Goal: Information Seeking & Learning: Learn about a topic

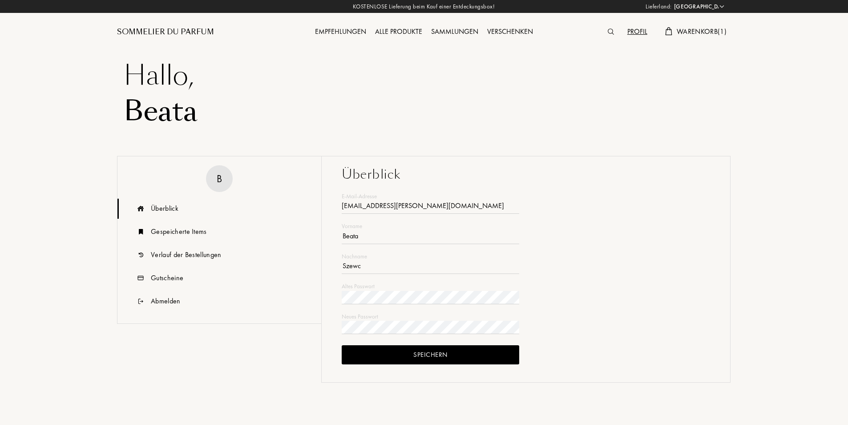
select select "PL"
click at [178, 252] on div "Verlauf der Bestellungen" at bounding box center [186, 254] width 71 height 11
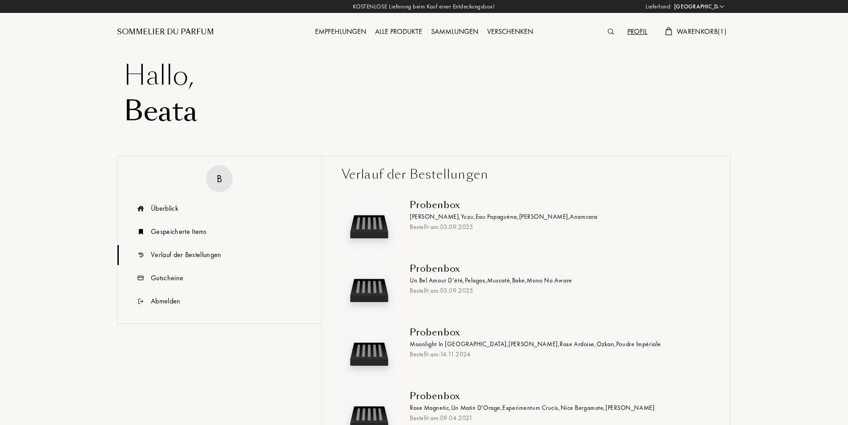
click at [441, 341] on span "Moonlight In Chiangmai ," at bounding box center [459, 344] width 99 height 8
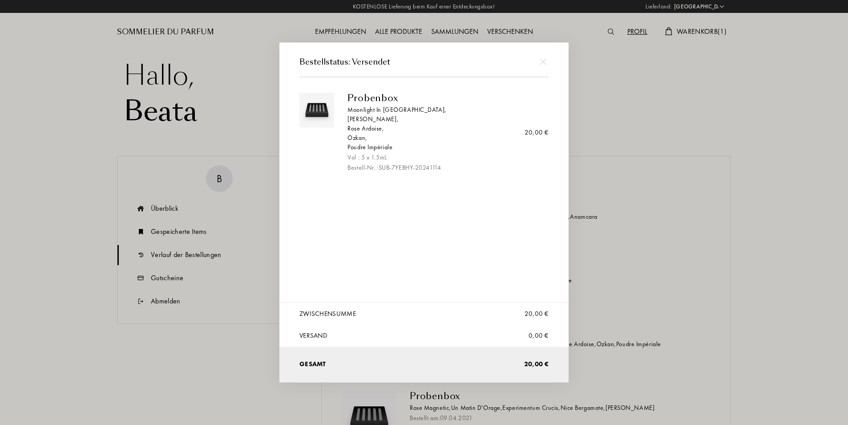
click at [545, 64] on img at bounding box center [543, 61] width 7 height 7
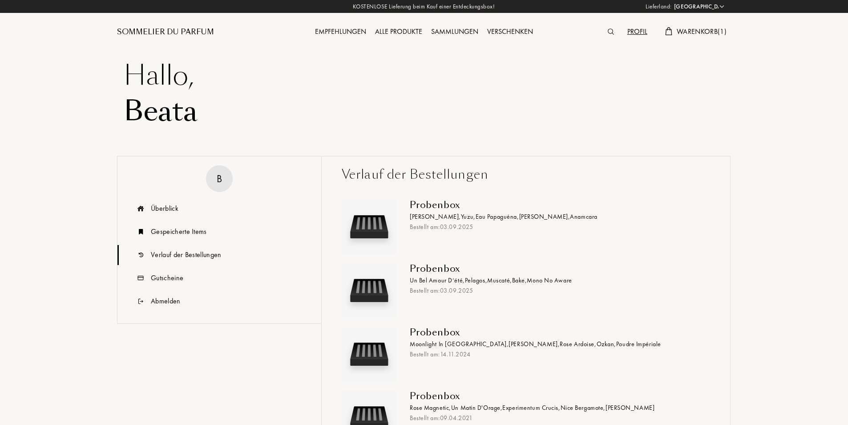
click at [608, 31] on img at bounding box center [611, 31] width 6 height 6
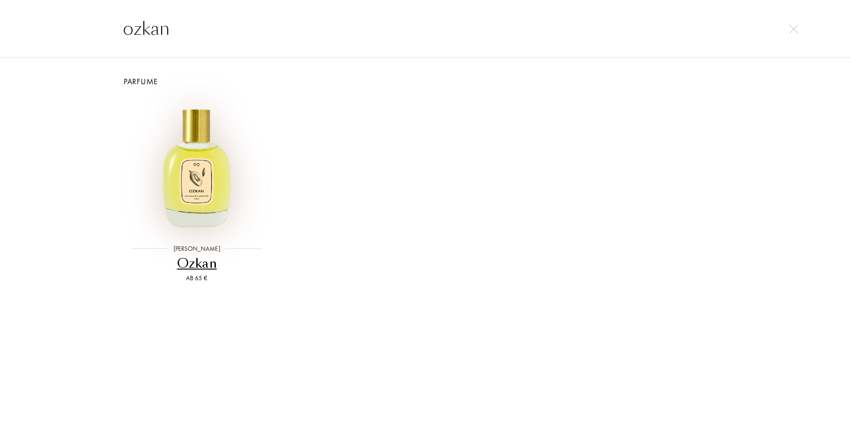
type input "ozkan"
click at [210, 203] on img at bounding box center [196, 165] width 137 height 137
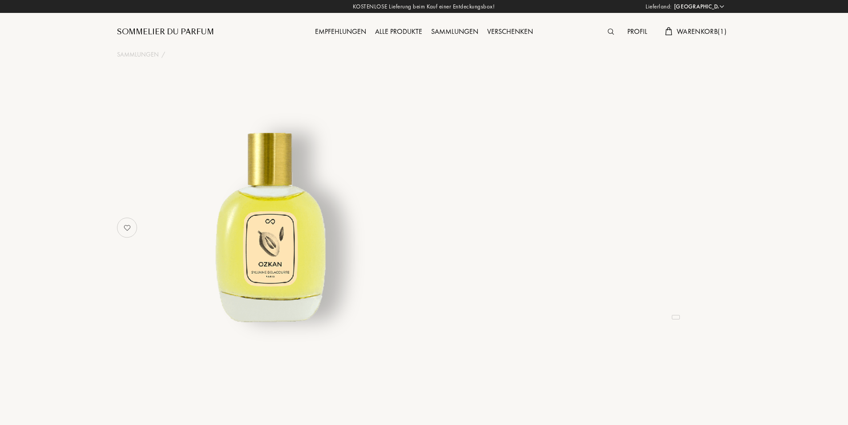
select select "PL"
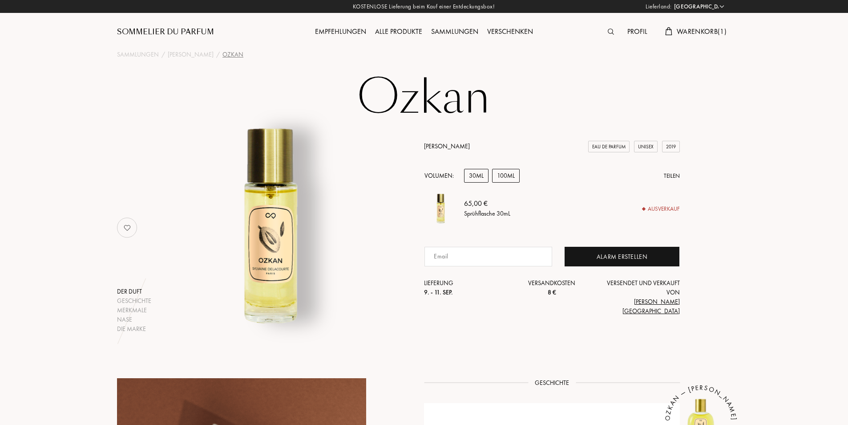
click at [510, 182] on div "100mL" at bounding box center [506, 176] width 28 height 14
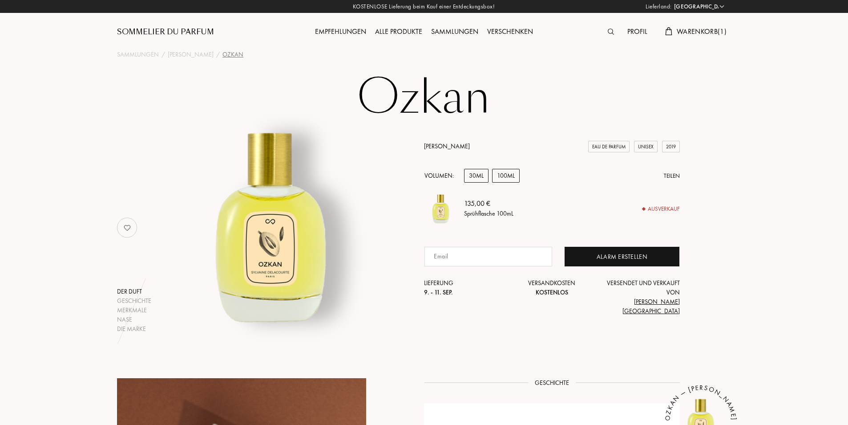
click at [483, 182] on div "30mL" at bounding box center [476, 176] width 24 height 14
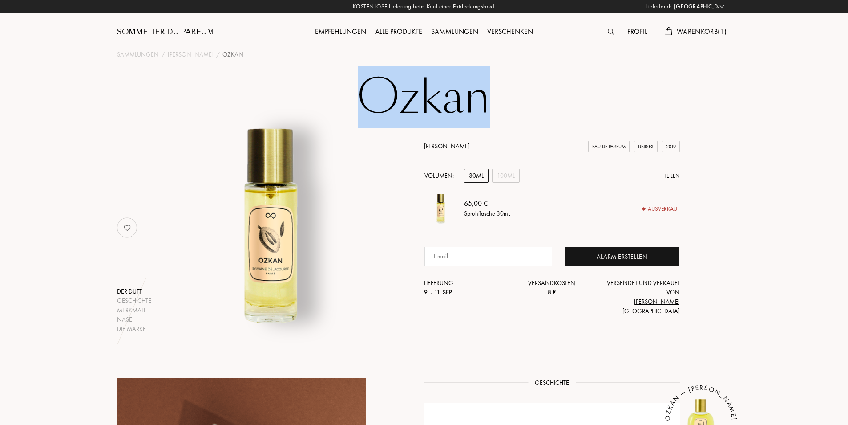
drag, startPoint x: 359, startPoint y: 100, endPoint x: 498, endPoint y: 105, distance: 139.4
click at [498, 105] on h1 "Ozkan" at bounding box center [424, 97] width 445 height 49
click at [449, 150] on link "[PERSON_NAME]" at bounding box center [447, 146] width 46 height 8
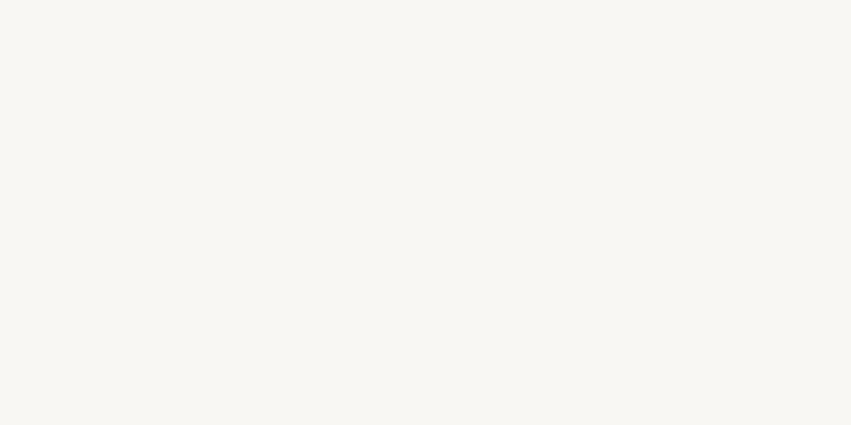
select select "PL"
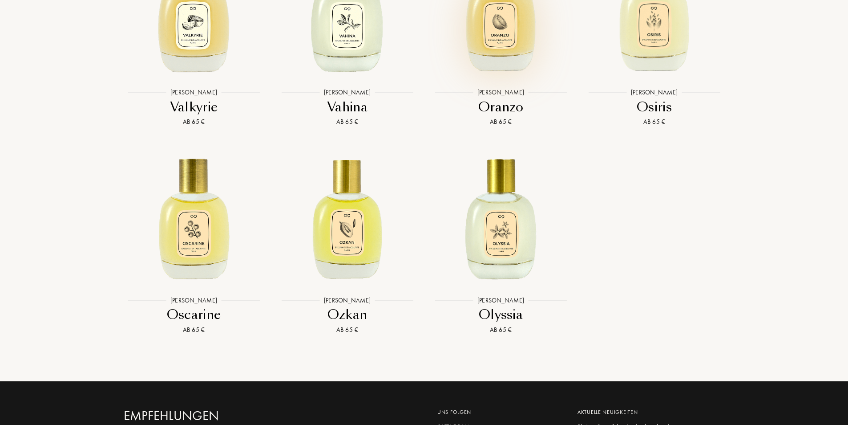
scroll to position [2284, 0]
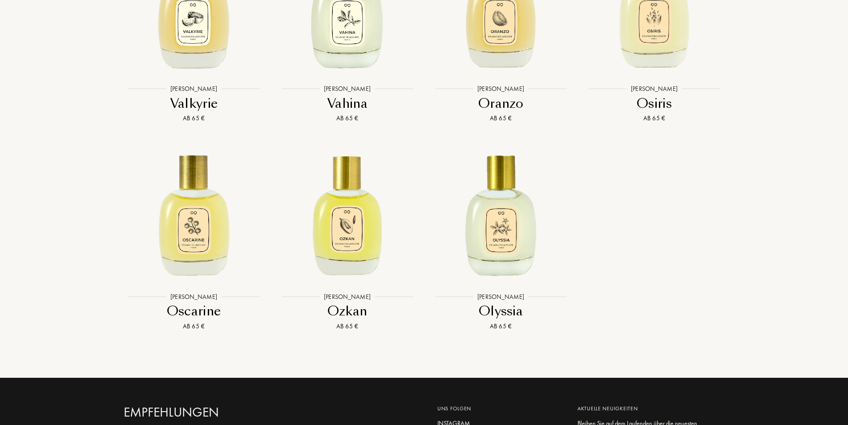
click at [193, 320] on div "Oscarine" at bounding box center [194, 310] width 146 height 17
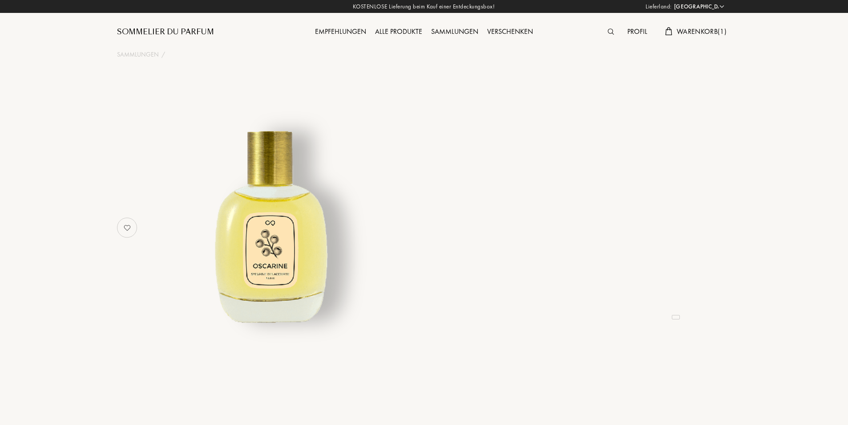
select select "PL"
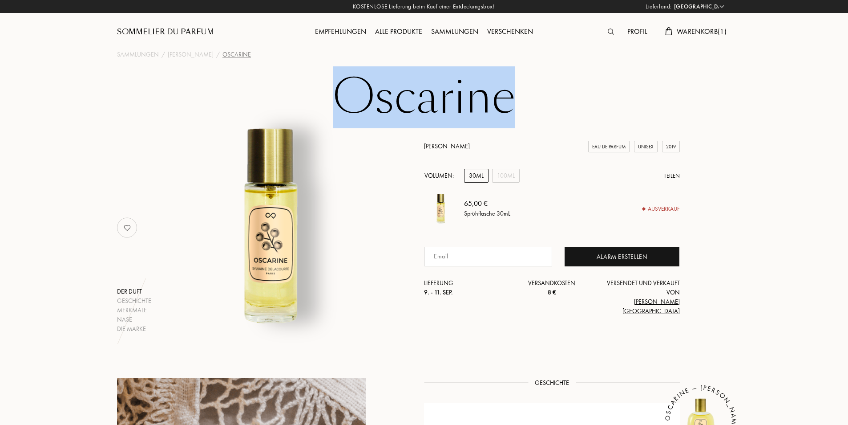
drag, startPoint x: 338, startPoint y: 103, endPoint x: 506, endPoint y: 108, distance: 168.8
click at [506, 108] on h1 "Oscarine" at bounding box center [424, 97] width 445 height 49
copy h1 "Oscarine"
